Goal: Navigation & Orientation: Find specific page/section

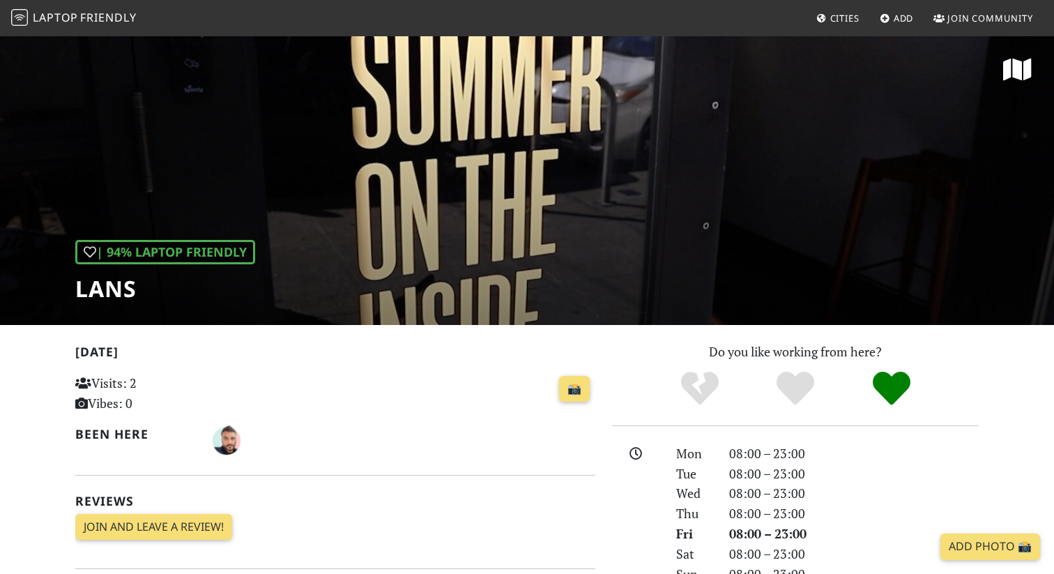
click at [125, 17] on span "Friendly" at bounding box center [108, 17] width 56 height 15
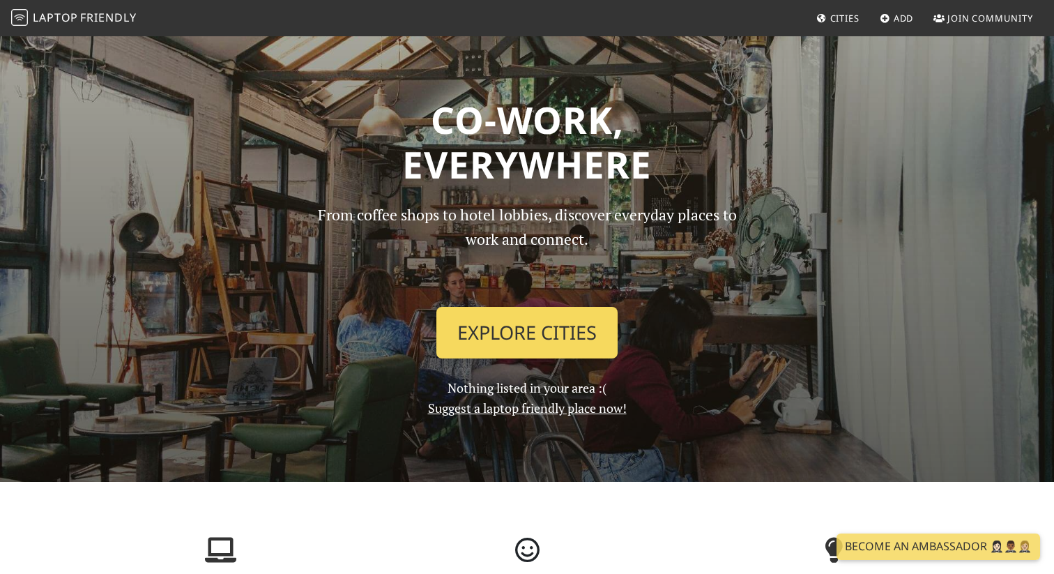
click at [512, 337] on link "Explore Cities" at bounding box center [527, 333] width 181 height 52
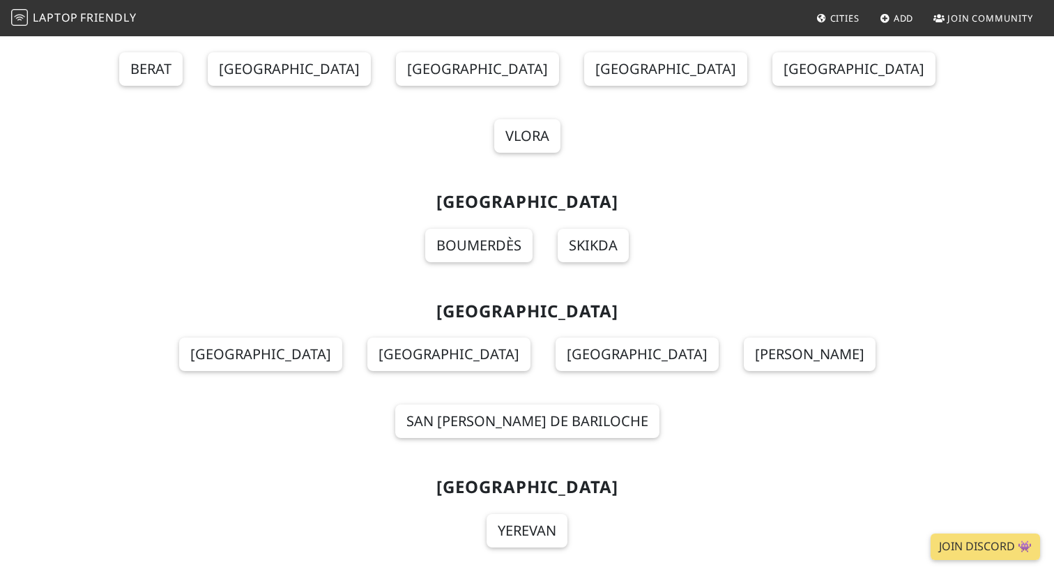
scroll to position [16737, 0]
